Goal: Find specific page/section: Find specific page/section

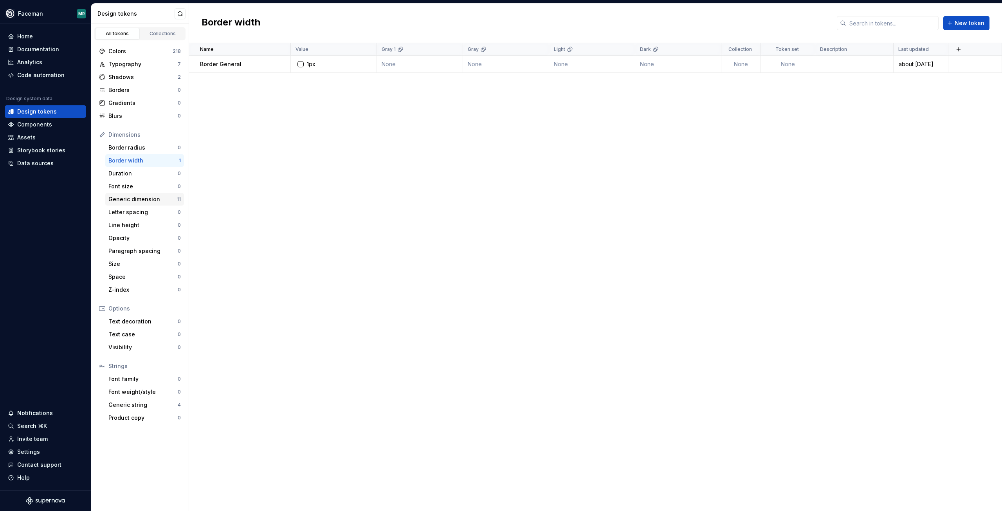
click at [139, 201] on div "Generic dimension" at bounding box center [142, 199] width 68 height 8
